Goal: Information Seeking & Learning: Learn about a topic

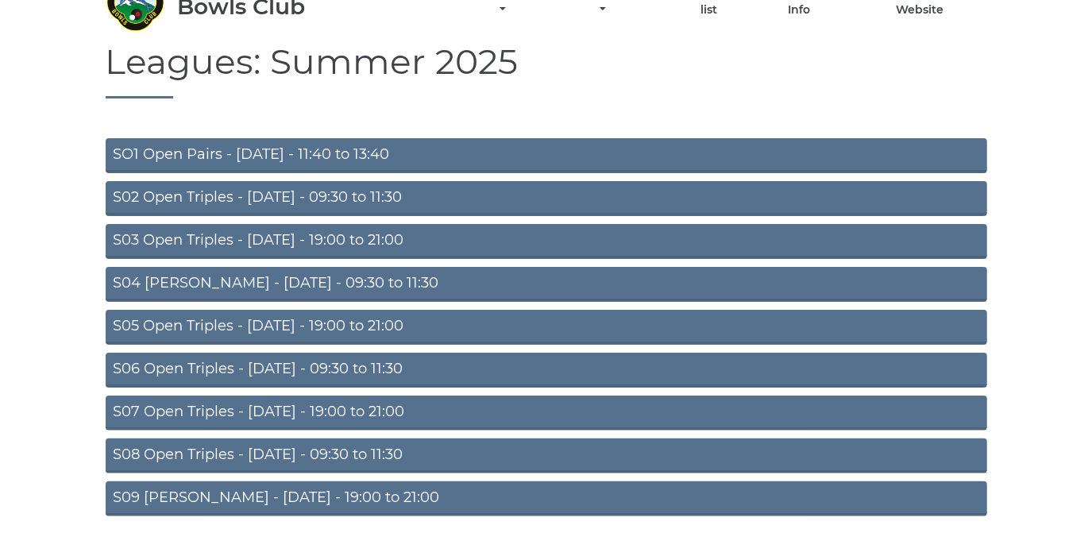
scroll to position [138, 0]
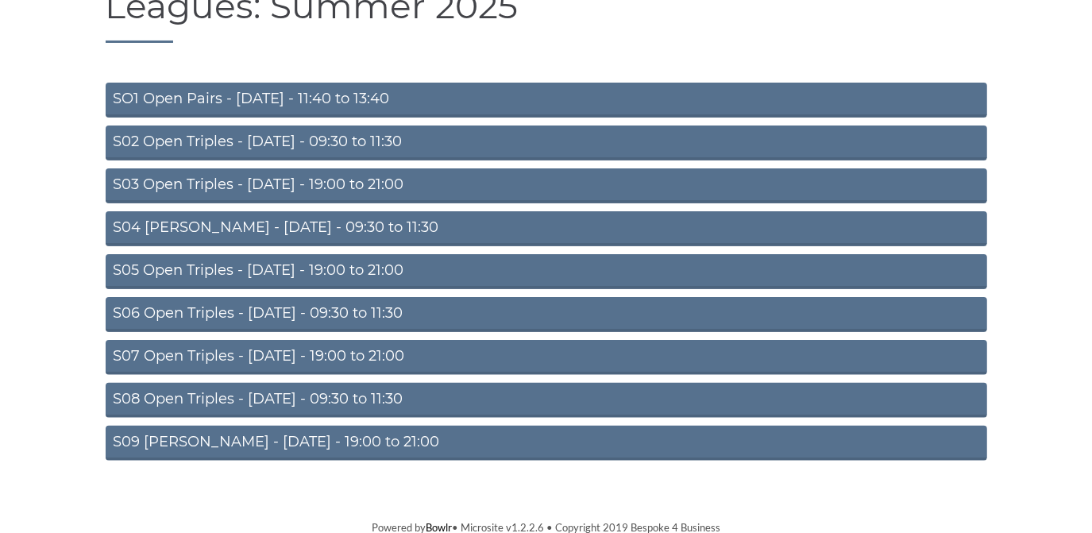
click at [390, 443] on link "S09 Aussie Pairs - Friday - 19:00 to 21:00" at bounding box center [546, 443] width 881 height 35
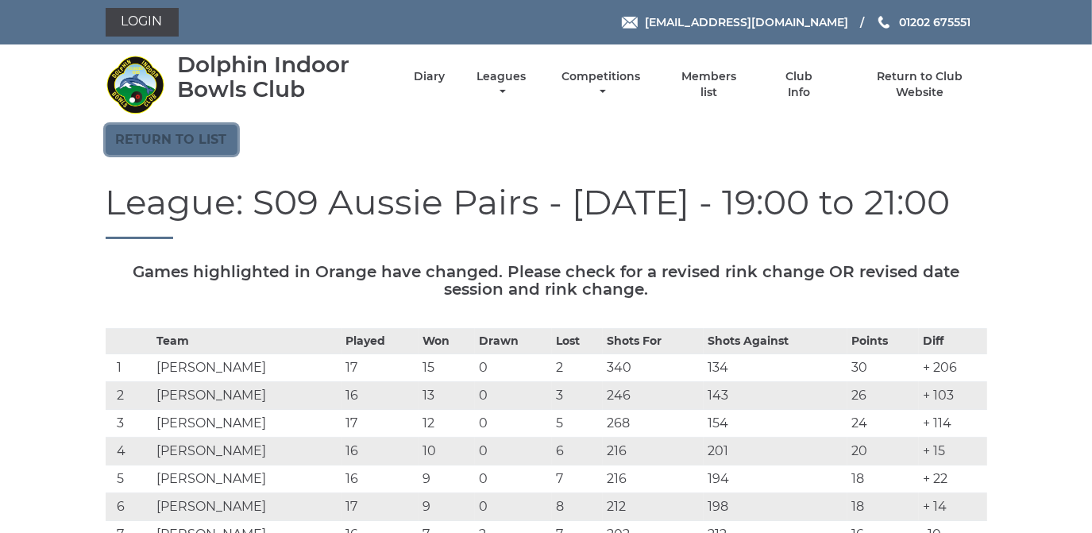
click at [172, 138] on link "Return to list" at bounding box center [172, 140] width 132 height 30
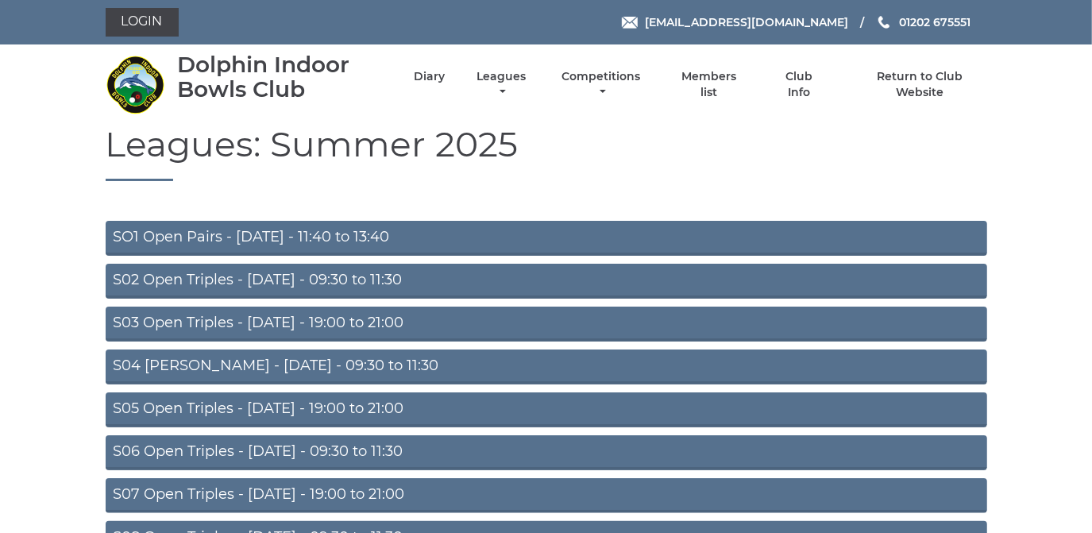
click at [365, 401] on link "S05 Open Triples - [DATE] - 19:00 to 21:00" at bounding box center [546, 409] width 881 height 35
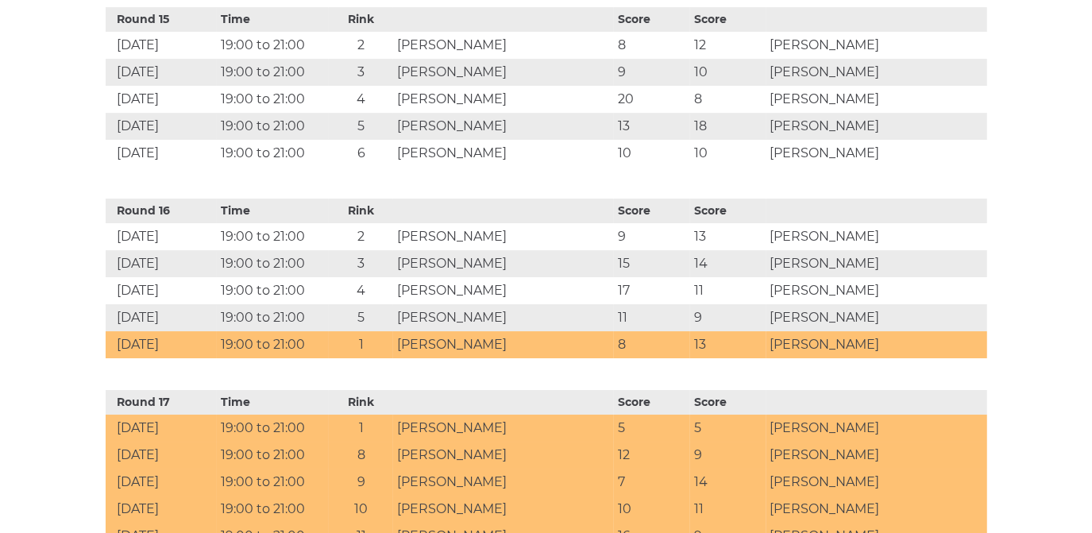
scroll to position [3320, 0]
